Goal: Navigation & Orientation: Find specific page/section

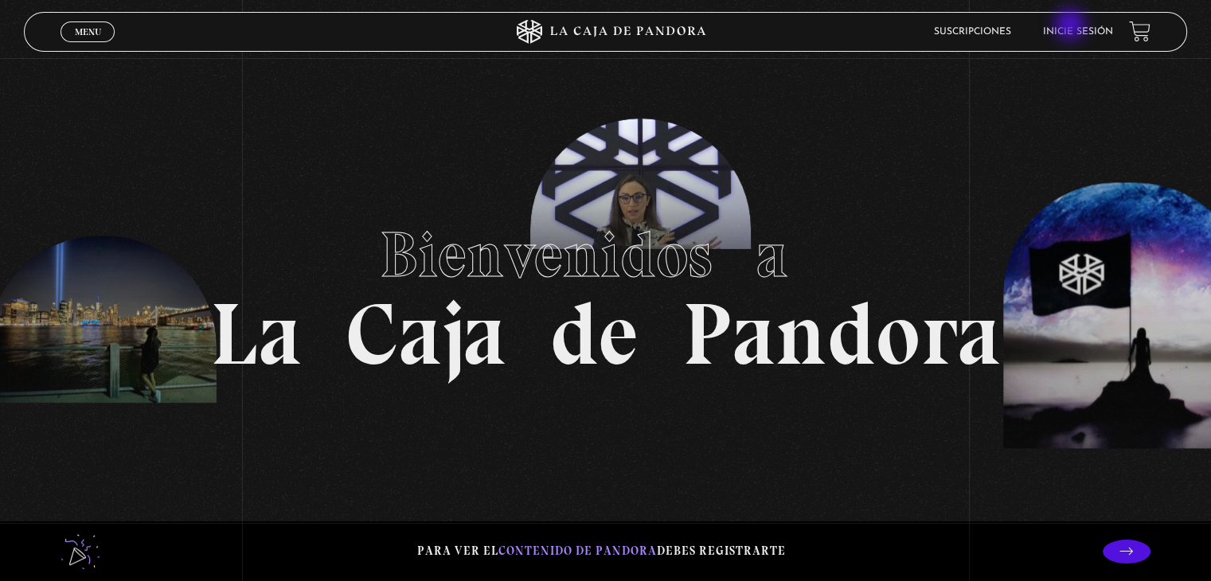
click at [1071, 26] on li "Inicie sesión" at bounding box center [1078, 31] width 70 height 25
click at [1071, 30] on link "Inicie sesión" at bounding box center [1078, 32] width 70 height 10
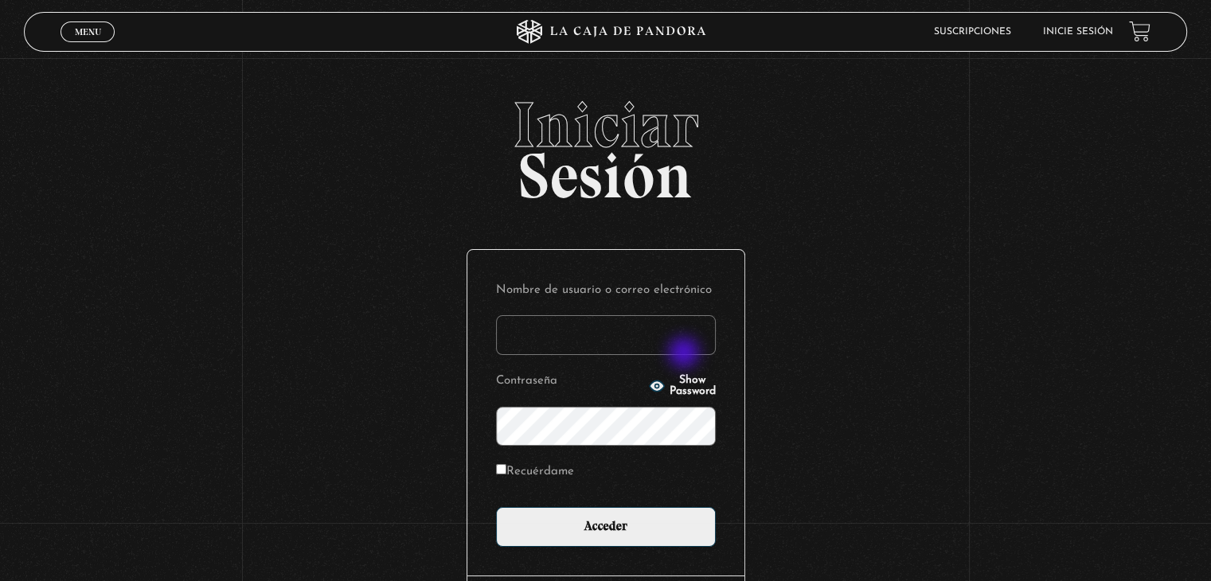
type input "[EMAIL_ADDRESS][DOMAIN_NAME]"
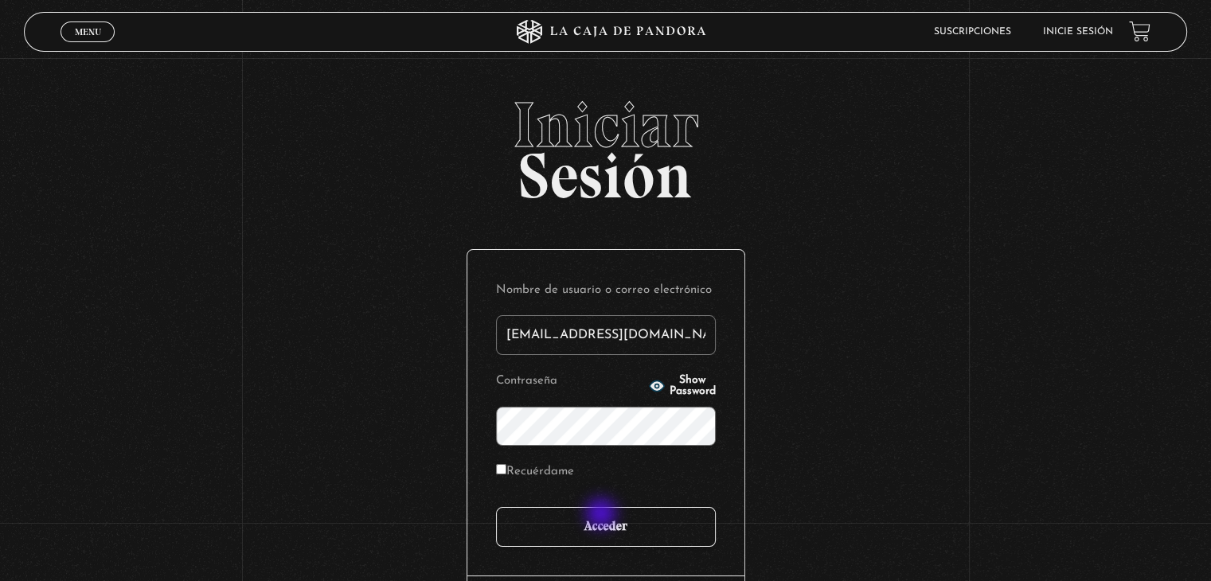
click at [603, 515] on input "Acceder" at bounding box center [606, 527] width 220 height 40
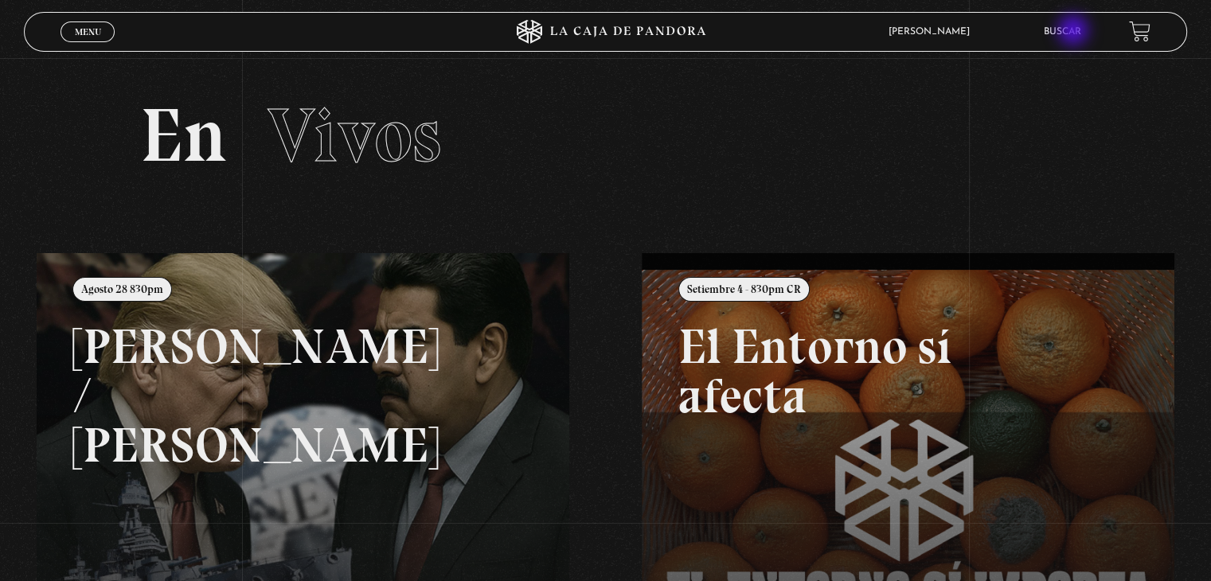
click at [1075, 32] on link "Buscar" at bounding box center [1062, 32] width 37 height 10
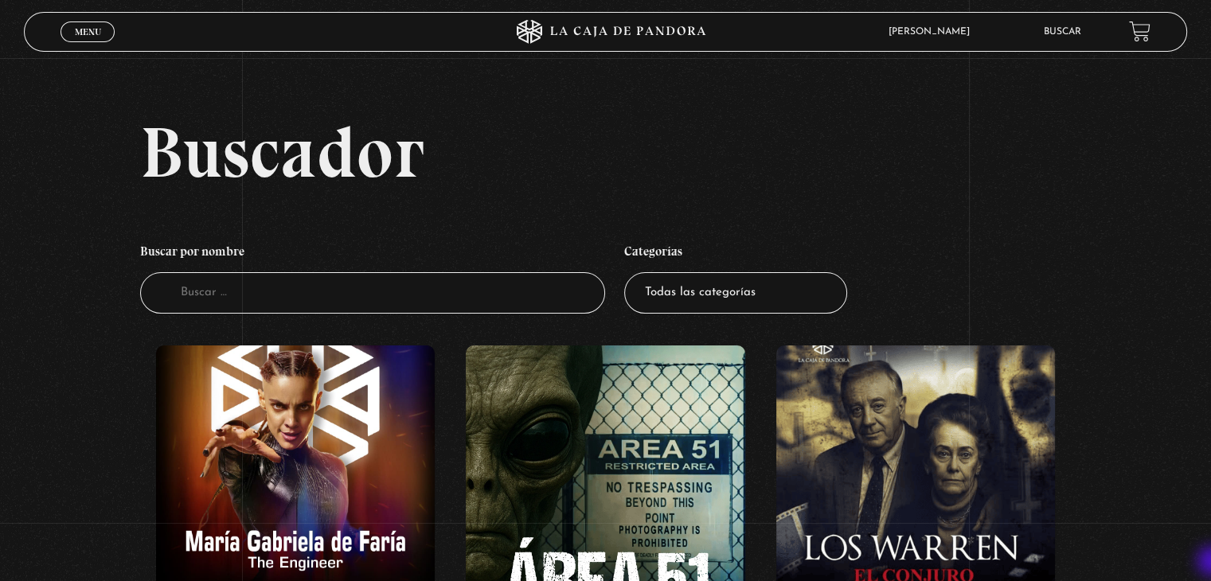
scroll to position [508, 0]
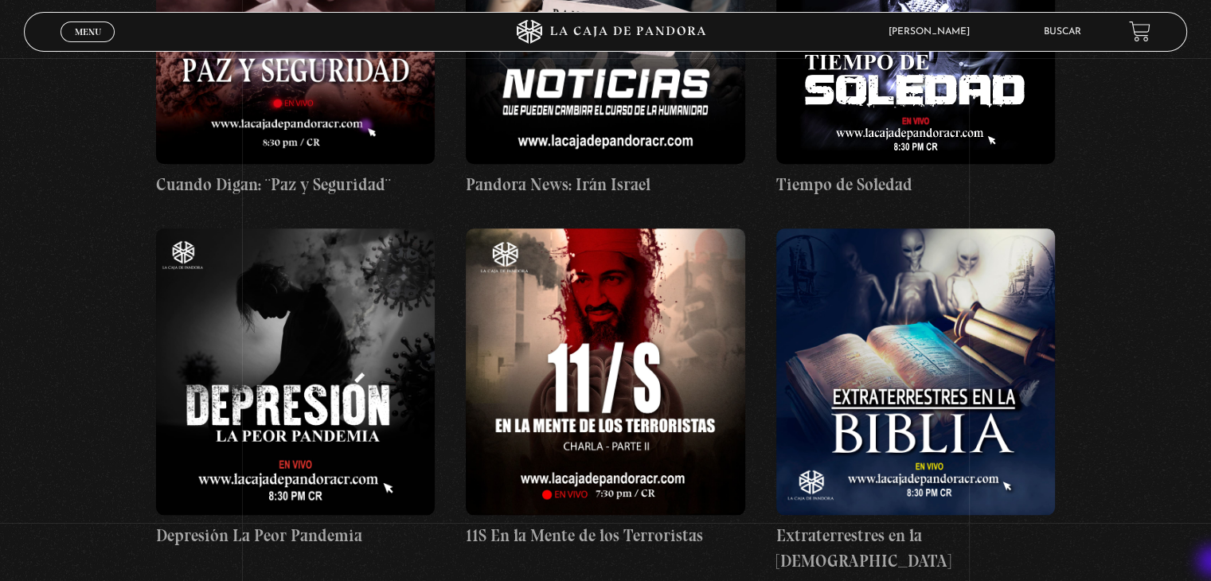
scroll to position [8130, 0]
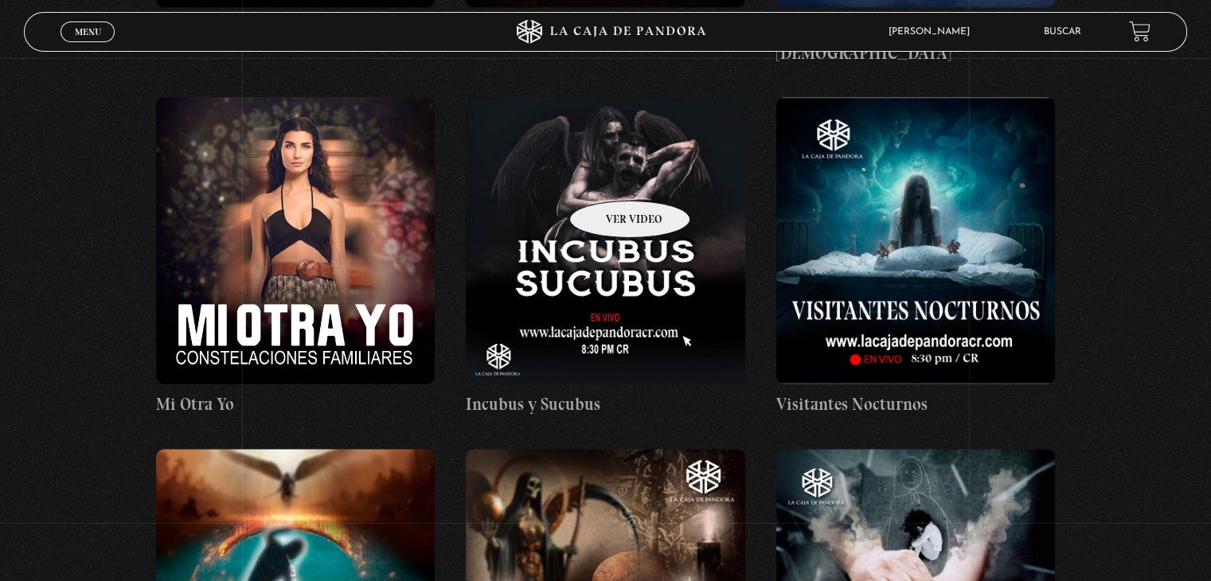
click at [609, 177] on figure at bounding box center [605, 240] width 279 height 287
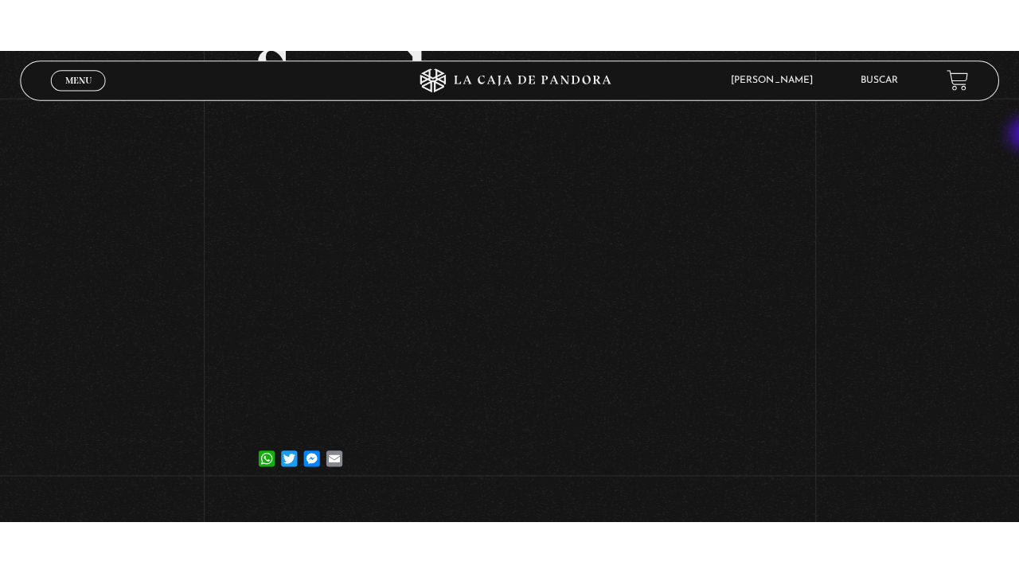
scroll to position [217, 0]
